Goal: Task Accomplishment & Management: Complete application form

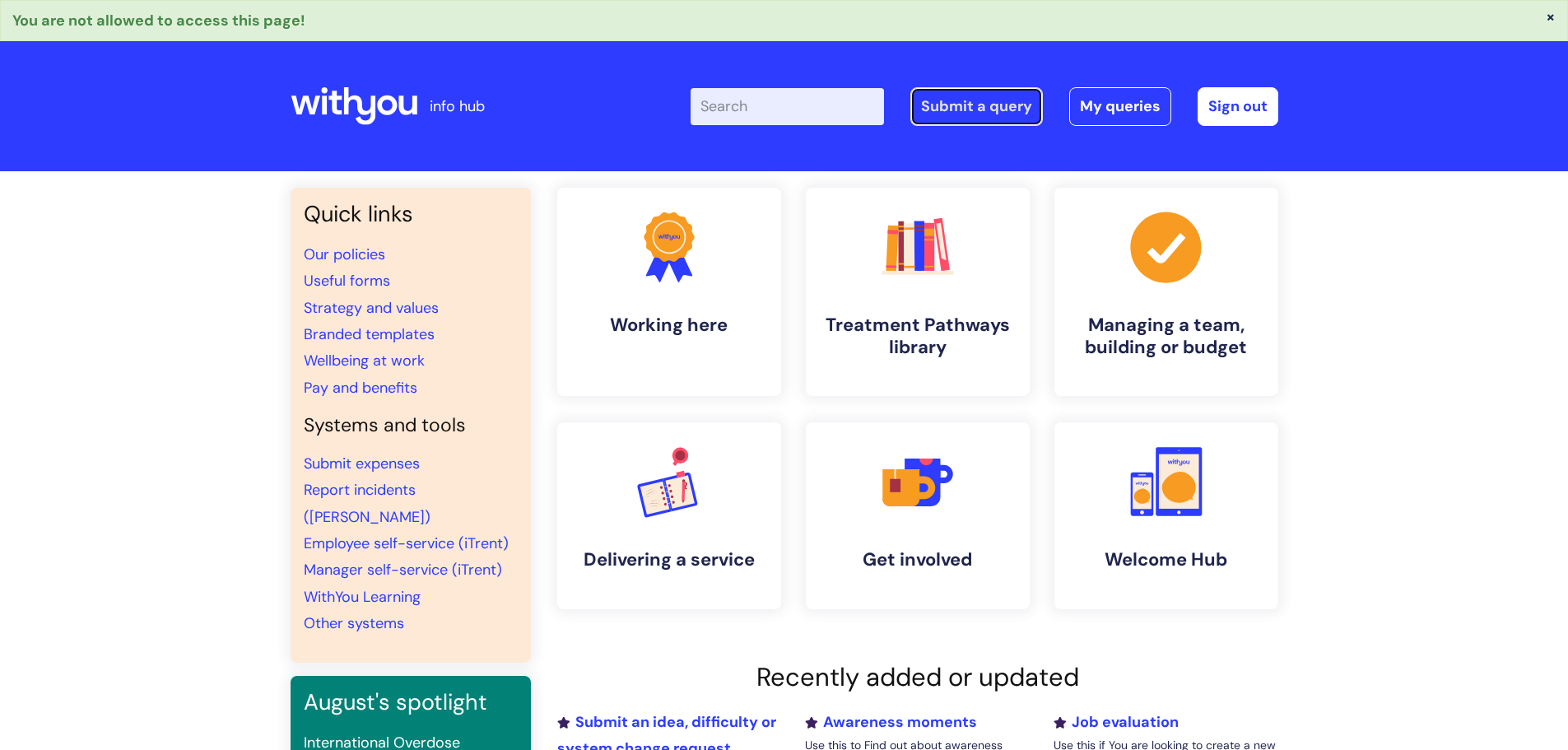
click at [996, 100] on link "Submit a query" at bounding box center [976, 106] width 132 height 38
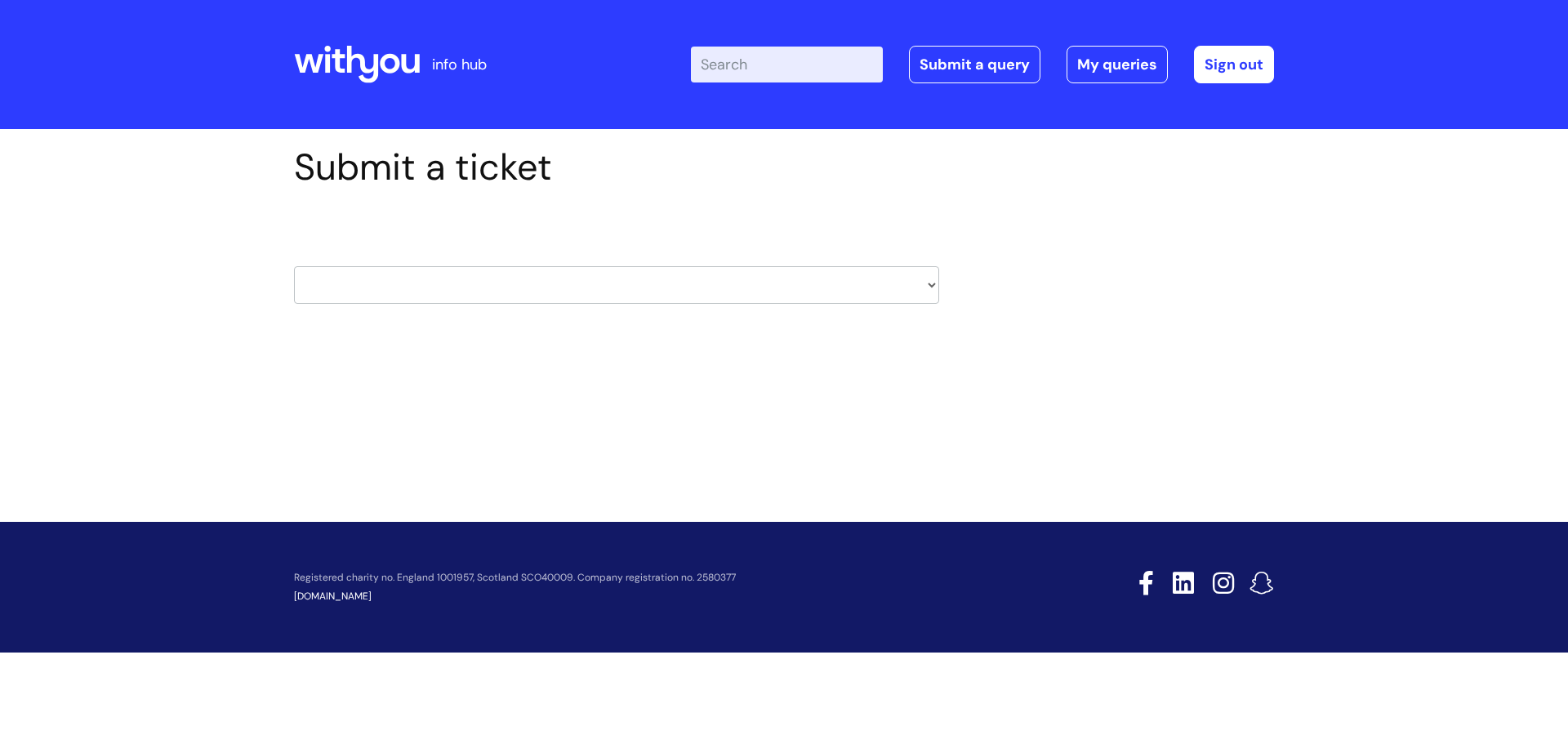
click at [526, 270] on select "HR / People IT and Support Clinical Drug Alerts Finance Accounts Data Support T…" at bounding box center [616, 285] width 645 height 37
select select "finance_accounts"
click at [294, 267] on select "HR / People IT and Support Clinical Drug Alerts Finance Accounts Data Support T…" at bounding box center [616, 285] width 645 height 37
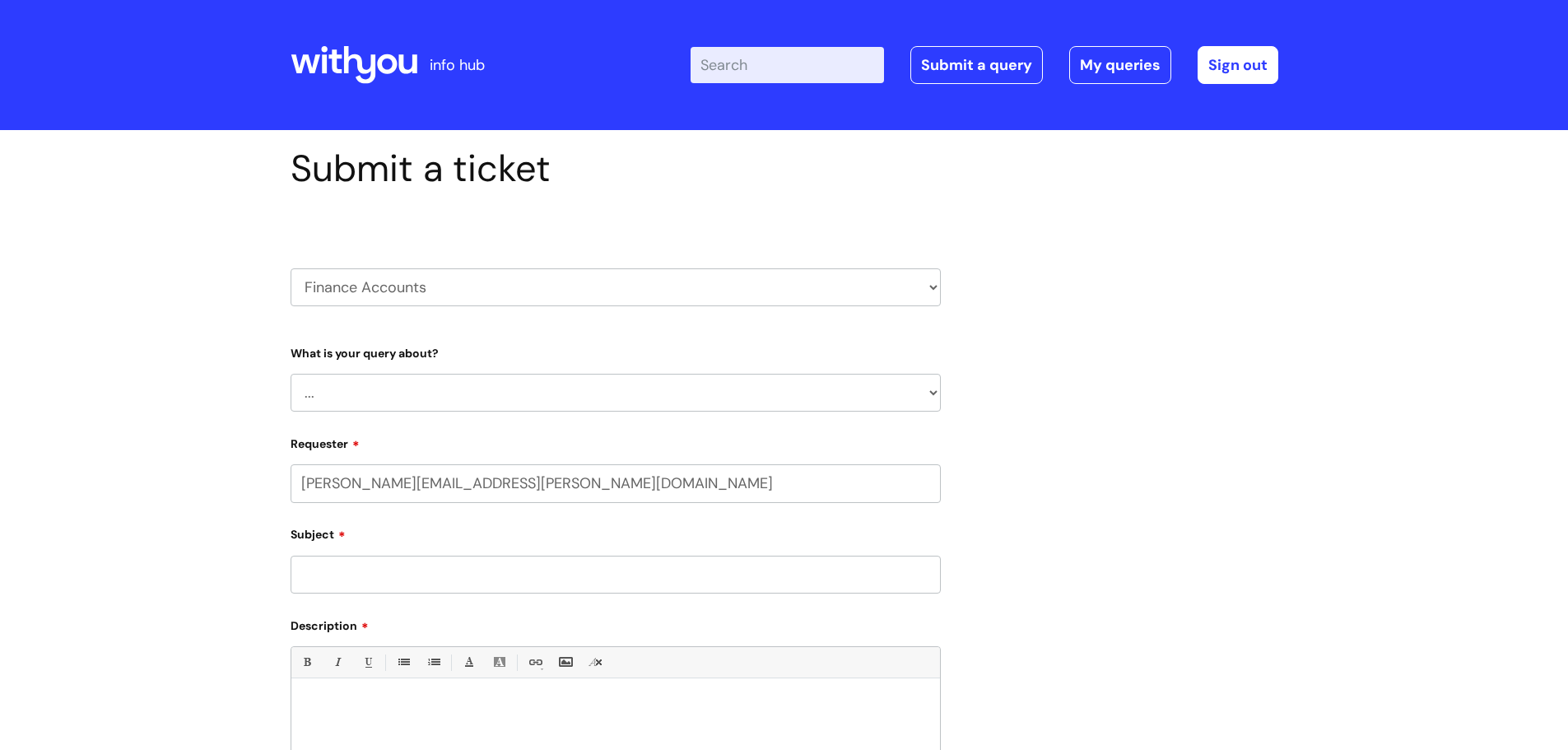
click at [403, 382] on select "... Finance Systems Finance Requests (inc. Expenses) Invoices Research" at bounding box center [616, 392] width 650 height 38
click at [291, 374] on select "... Finance Systems Finance Requests (inc. Expenses) Invoices Research" at bounding box center [616, 392] width 650 height 38
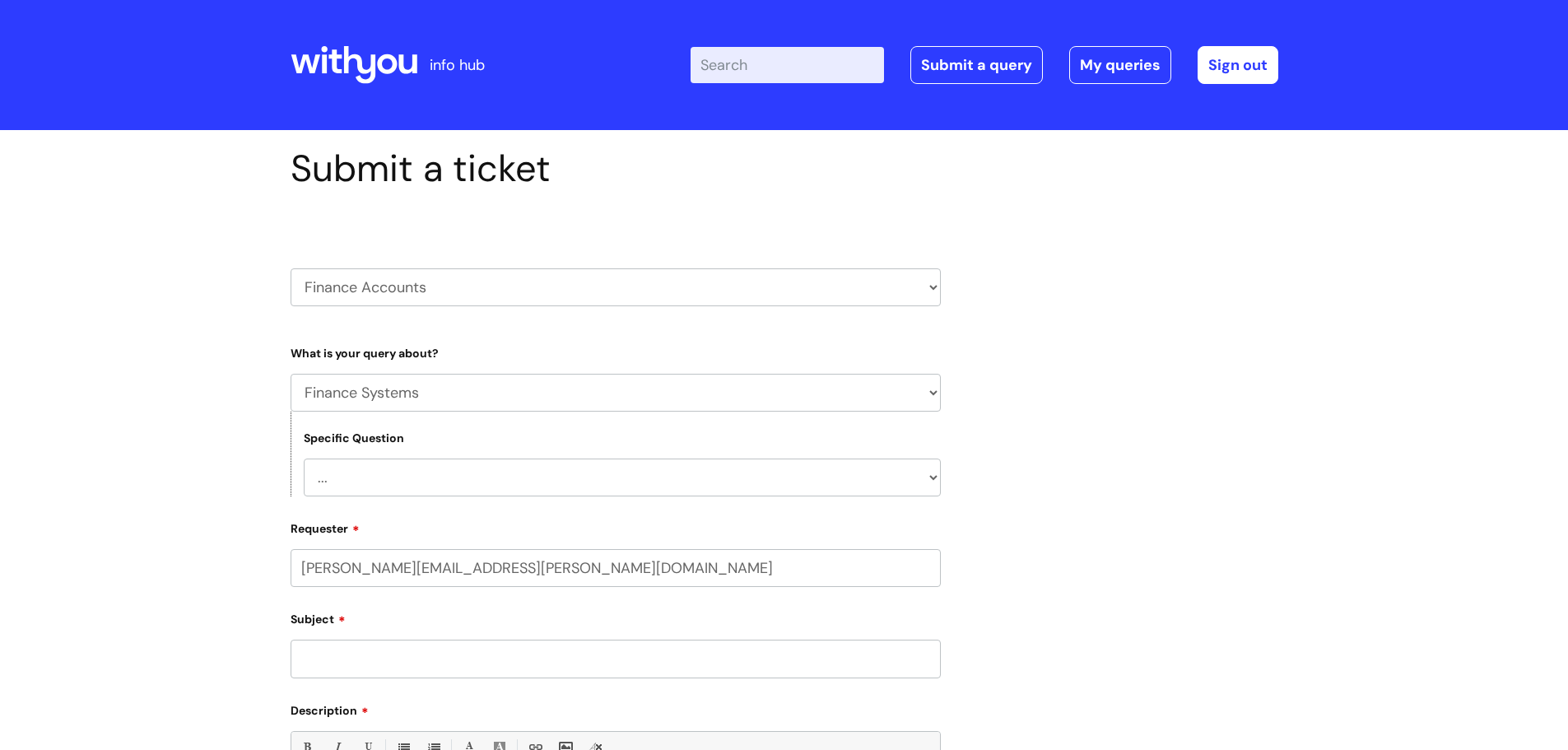
click at [410, 398] on select "... Finance Systems Finance Requests (inc. Expenses) Invoices Research" at bounding box center [616, 392] width 650 height 38
click at [291, 374] on select "... Finance Systems Finance Requests (inc. Expenses) Invoices Research" at bounding box center [616, 392] width 650 height 38
click at [394, 516] on label "Requester" at bounding box center [616, 526] width 650 height 20
click at [394, 549] on input "nathan.schwark@wearewithyou.org.uk" at bounding box center [616, 568] width 650 height 38
click at [398, 384] on select "... Finance Systems Finance Requests (inc. Expenses) Invoices Research" at bounding box center [616, 392] width 650 height 38
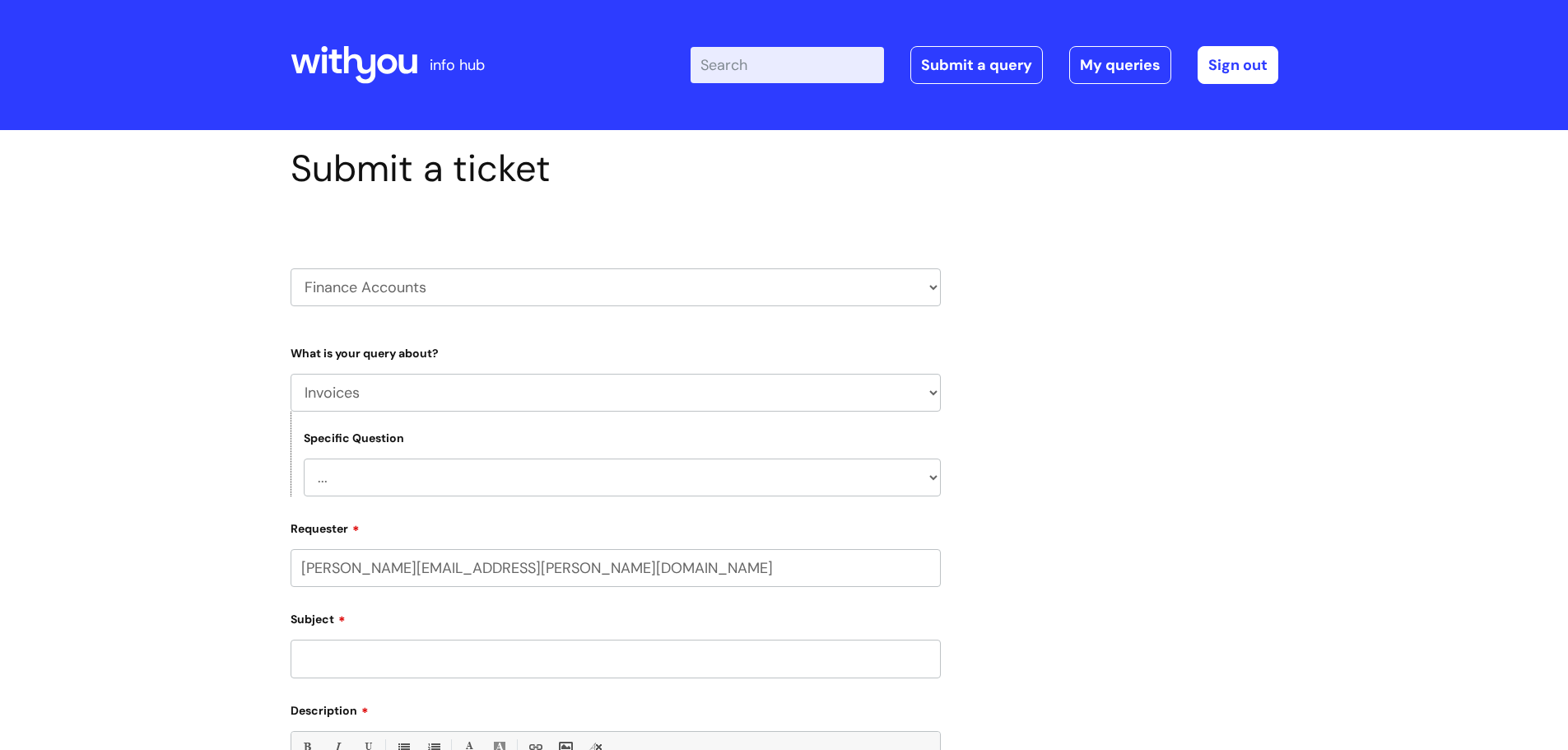
select select "Research"
click at [291, 374] on select "... Finance Systems Finance Requests (inc. Expenses) Invoices Research" at bounding box center [616, 392] width 650 height 38
click at [394, 481] on select "... Trends & Opportunities" at bounding box center [622, 477] width 637 height 38
select select "Trends & Opportunities"
click at [304, 458] on select "... Trends & Opportunities" at bounding box center [622, 477] width 637 height 38
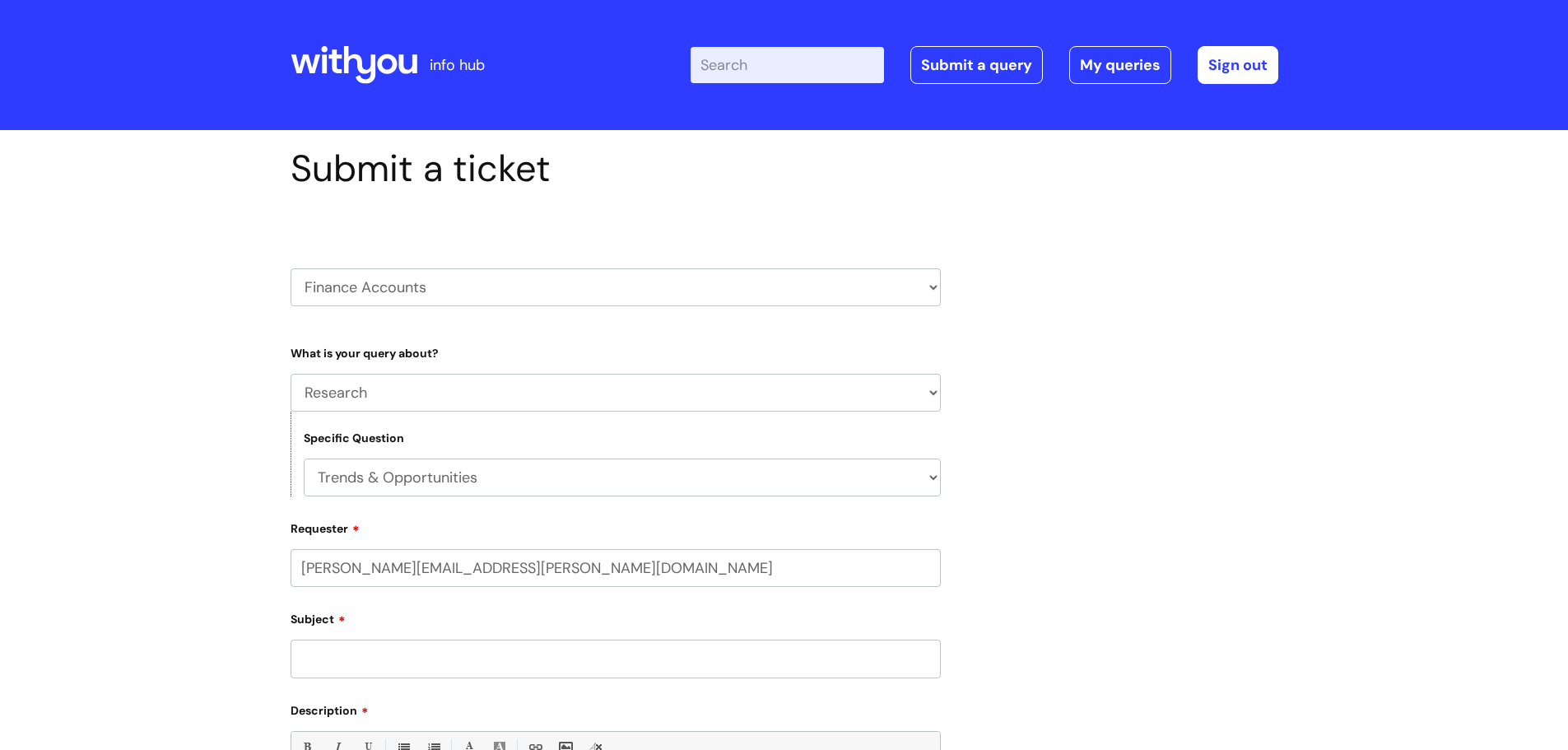
click at [384, 643] on input "Subject" at bounding box center [616, 659] width 650 height 38
click at [581, 672] on input "Ayrshire - Spread showing breakdown" at bounding box center [616, 659] width 650 height 38
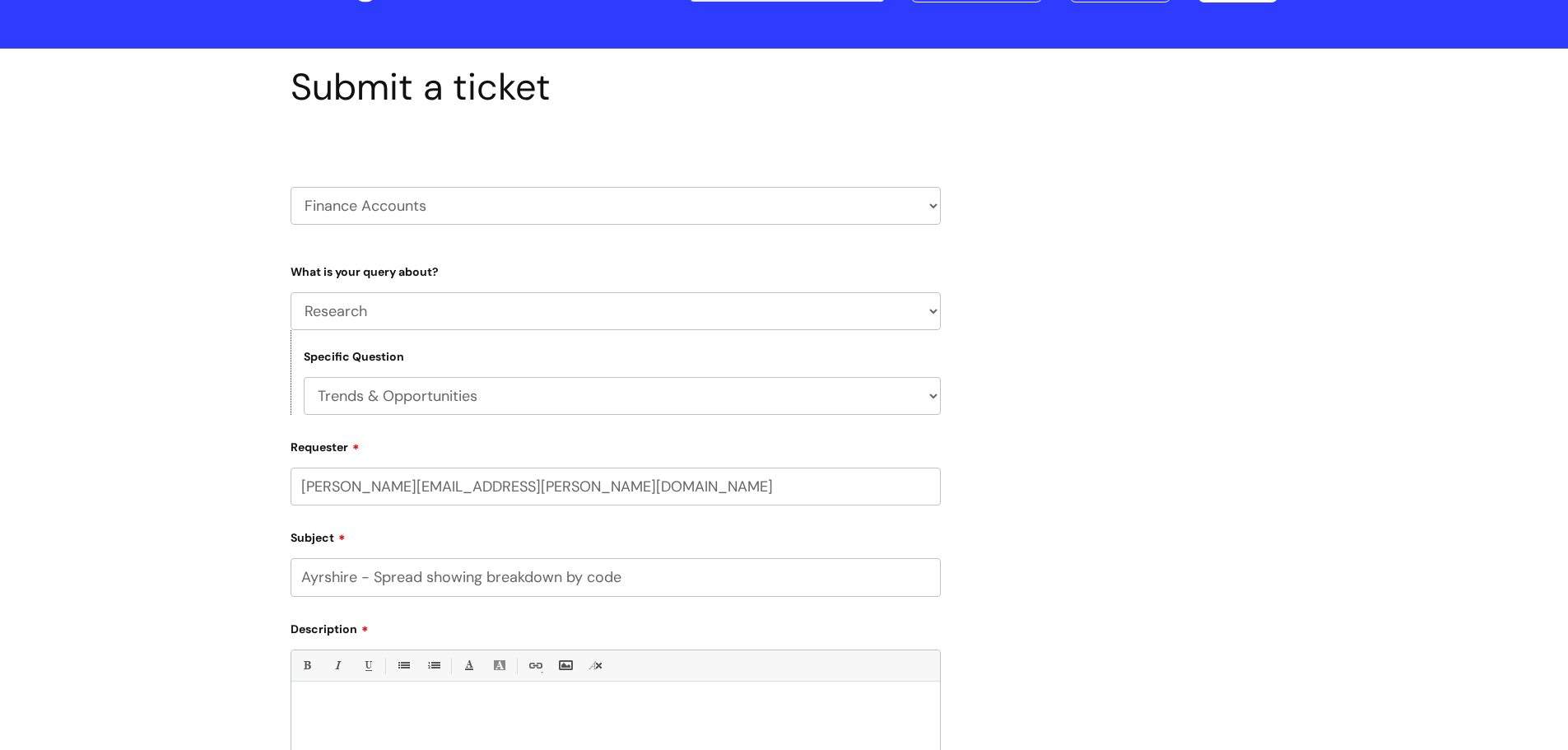
scroll to position [247, 0]
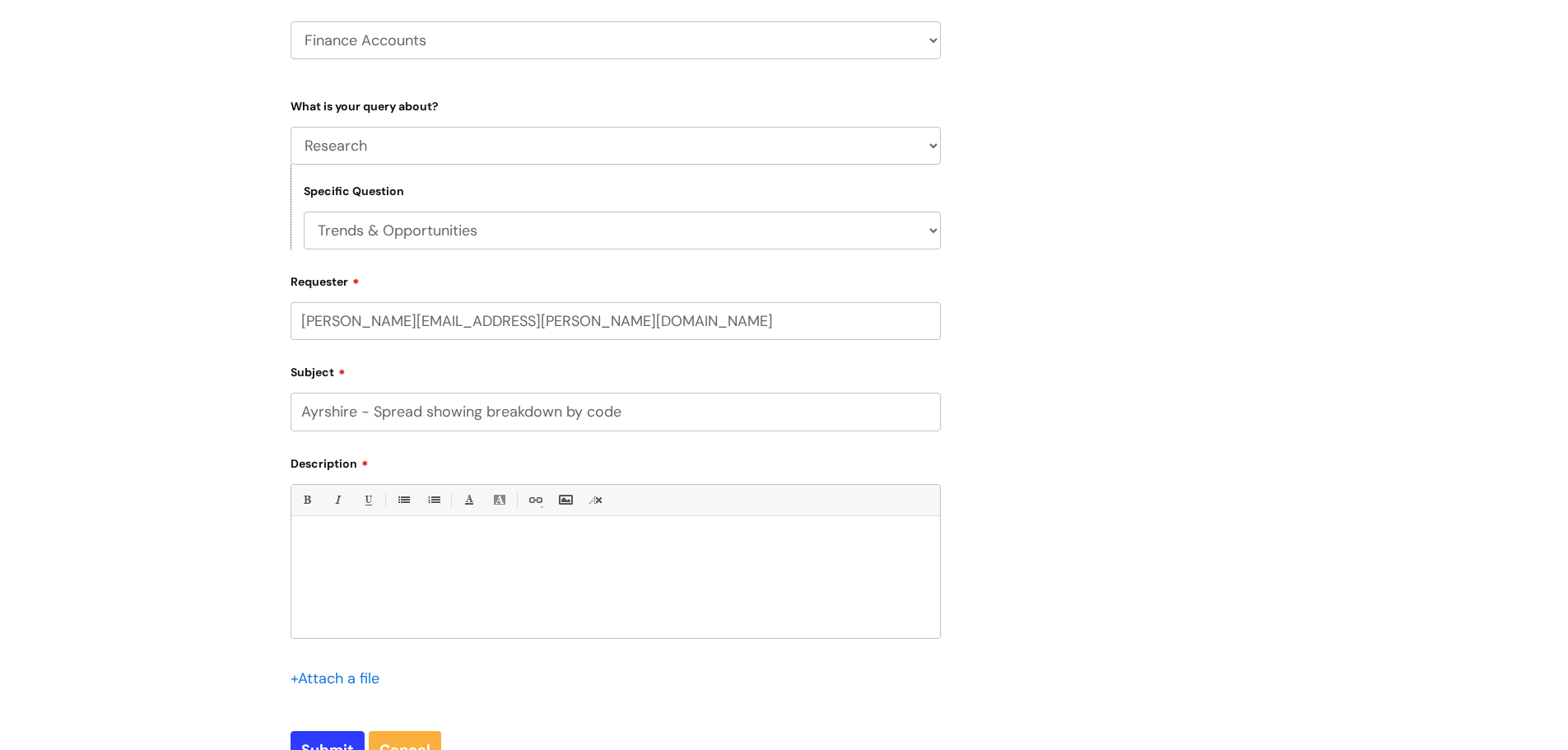
type input "Ayrshire - Spread showing breakdown by code"
click at [340, 539] on p at bounding box center [615, 544] width 624 height 15
click at [415, 553] on div at bounding box center [616, 581] width 648 height 113
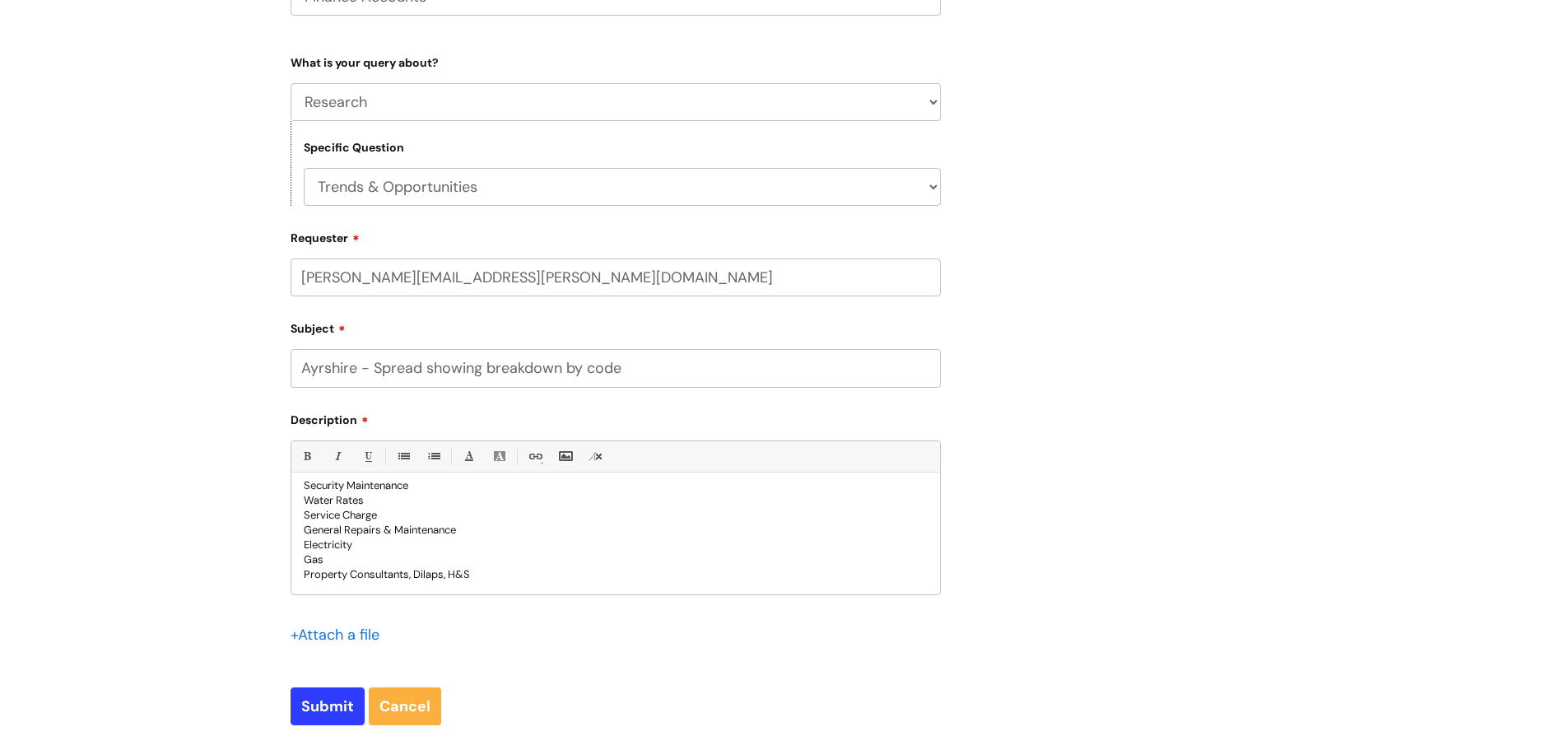
scroll to position [329, 0]
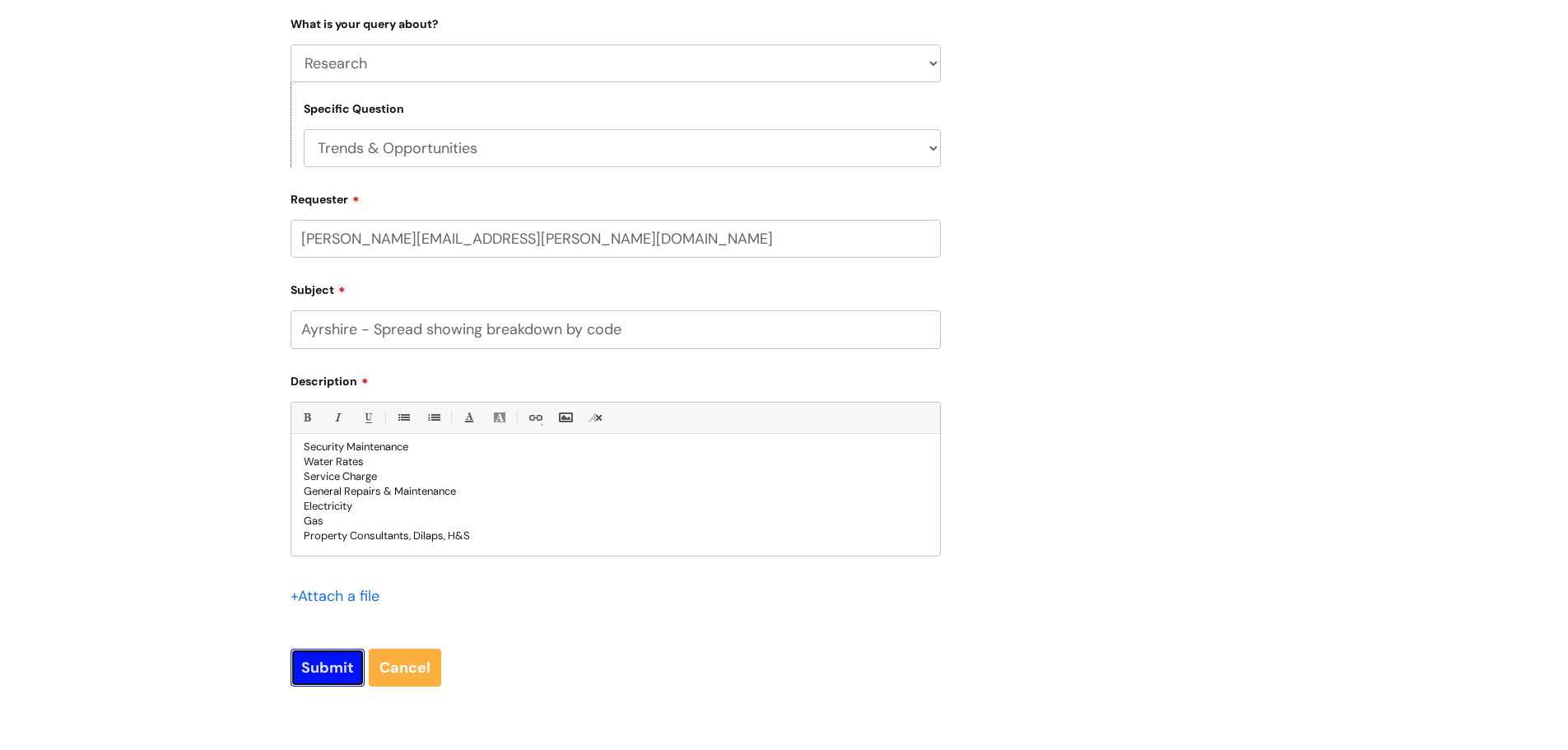
click at [322, 676] on input "Submit" at bounding box center [328, 667] width 74 height 38
type input "Please Wait..."
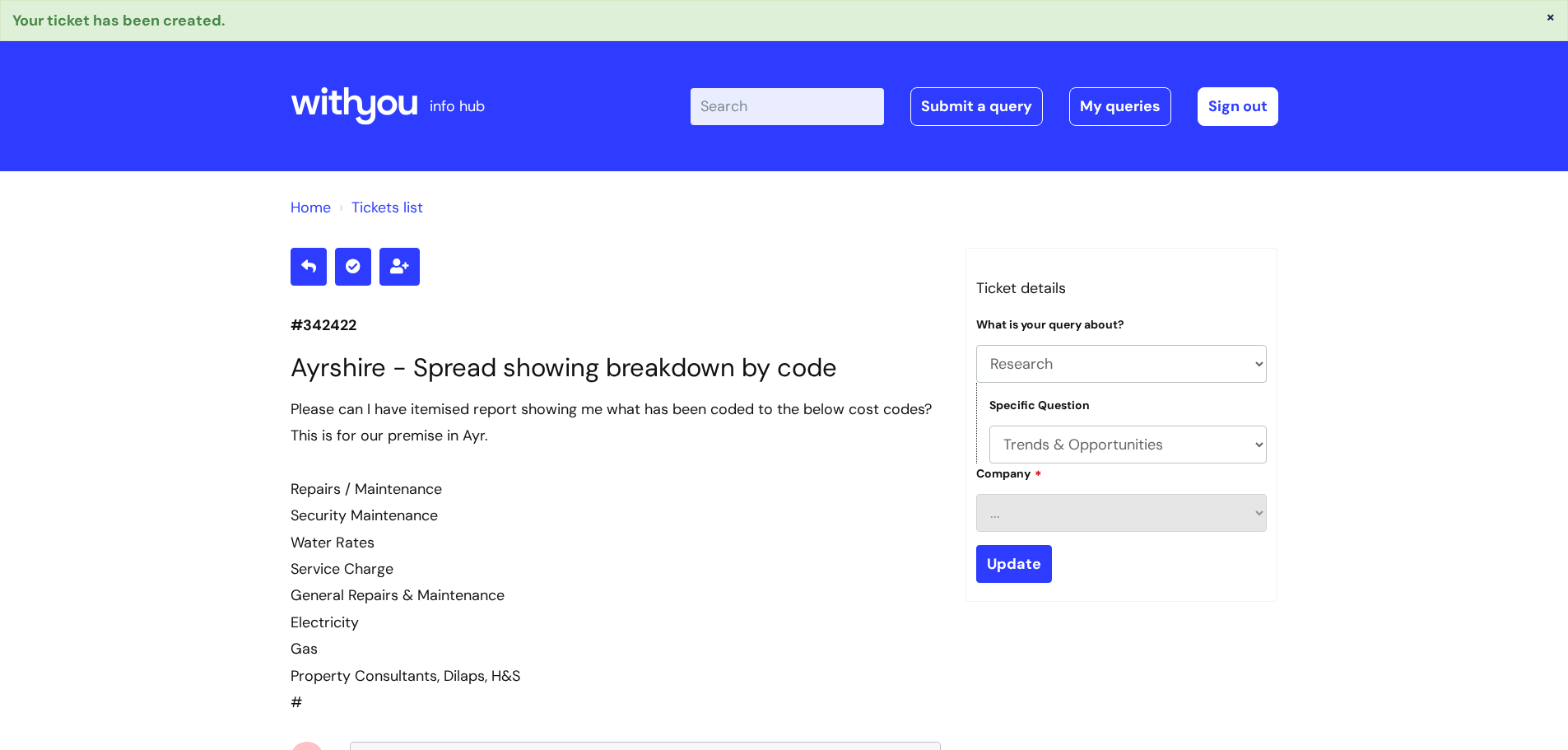
select select "Research"
select select "Trends & Opportunities"
